Goal: Task Accomplishment & Management: Use online tool/utility

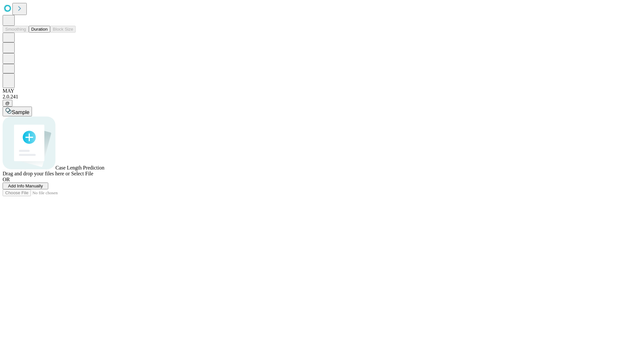
click at [48, 33] on button "Duration" at bounding box center [40, 29] width 22 height 7
click at [43, 189] on span "Add Info Manually" at bounding box center [25, 186] width 35 height 5
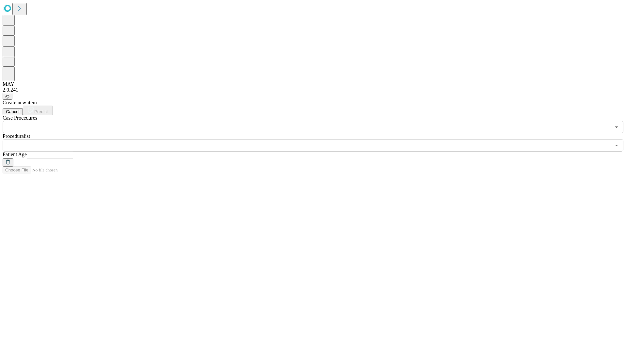
click at [73, 152] on input "text" at bounding box center [50, 155] width 46 height 7
type input "**"
click at [318, 139] on input "text" at bounding box center [307, 145] width 609 height 12
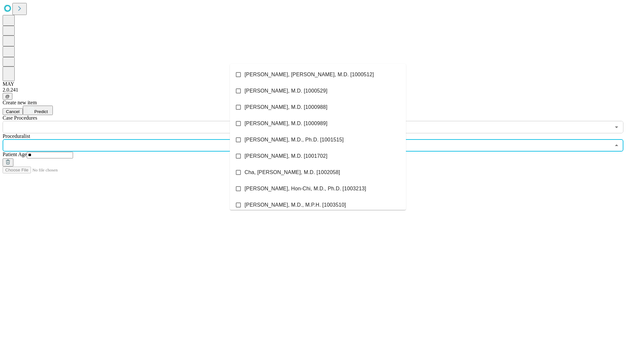
click at [318, 75] on li "[PERSON_NAME], [PERSON_NAME], M.D. [1000512]" at bounding box center [318, 75] width 176 height 16
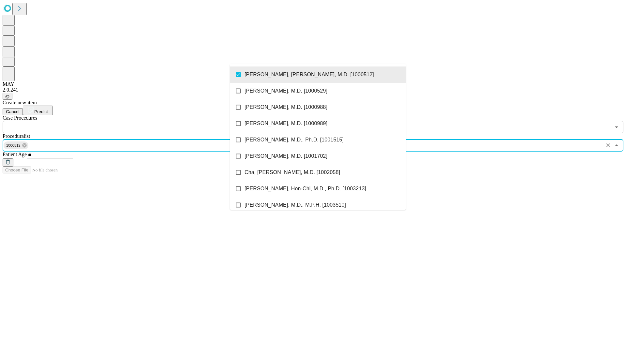
click at [137, 121] on input "text" at bounding box center [307, 127] width 609 height 12
